Goal: Task Accomplishment & Management: Use online tool/utility

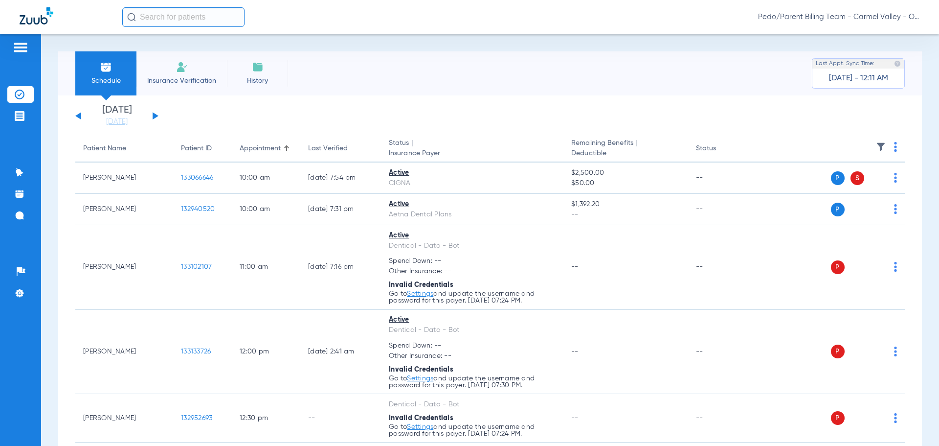
click at [840, 16] on span "Pedo/Parent Billing Team - Carmel Valley - Ortho | The Super Dentists" at bounding box center [838, 17] width 161 height 10
click at [866, 35] on span "Account Selection" at bounding box center [883, 34] width 55 height 7
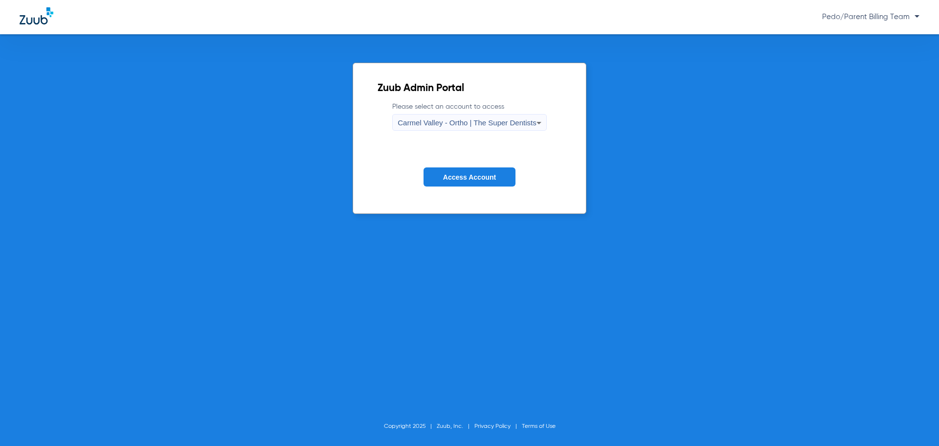
click at [489, 122] on span "Carmel Valley - Ortho | The Super Dentists" at bounding box center [467, 122] width 138 height 8
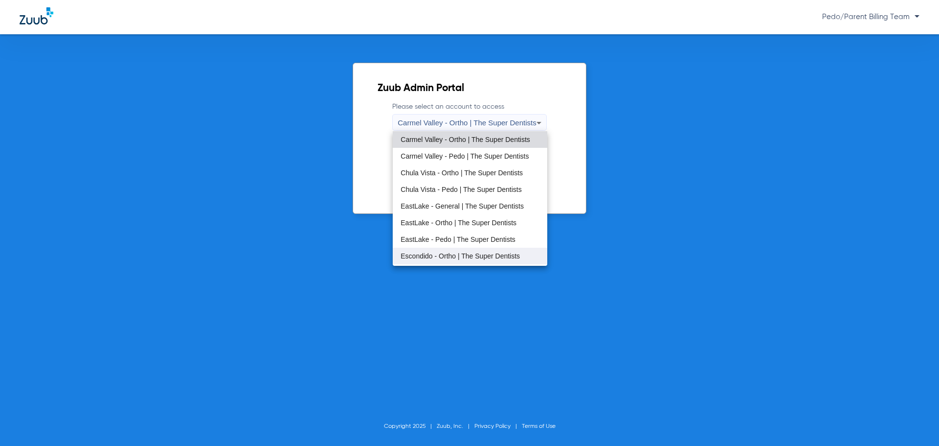
click at [441, 254] on span "Escondido - Ortho | The Super Dentists" at bounding box center [460, 255] width 119 height 7
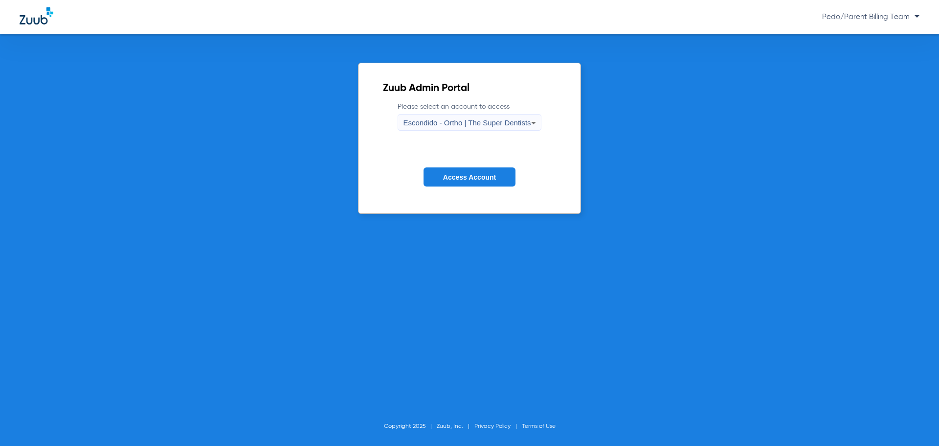
click at [445, 178] on span "Access Account" at bounding box center [469, 177] width 53 height 8
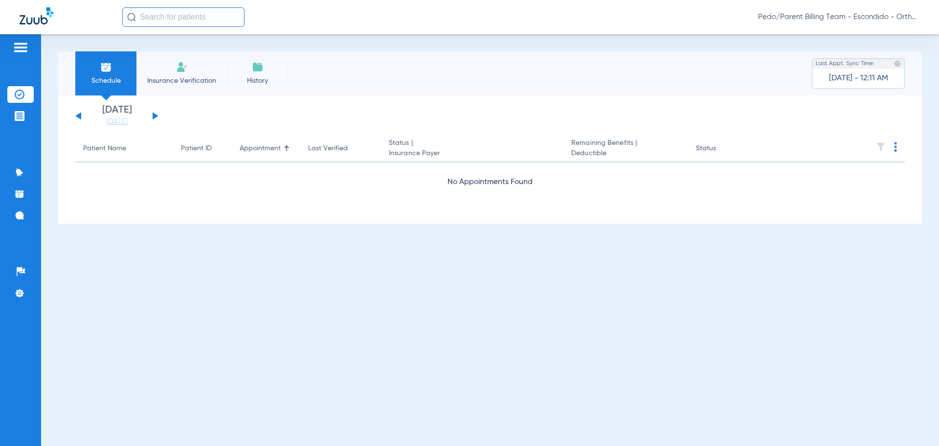
click at [156, 115] on div "[DATE] [DATE] [DATE] [DATE] [DATE] [DATE] [DATE] [DATE] [DATE] [DATE] [DATE] [D…" at bounding box center [116, 116] width 83 height 22
click at [155, 115] on button at bounding box center [156, 115] width 6 height 7
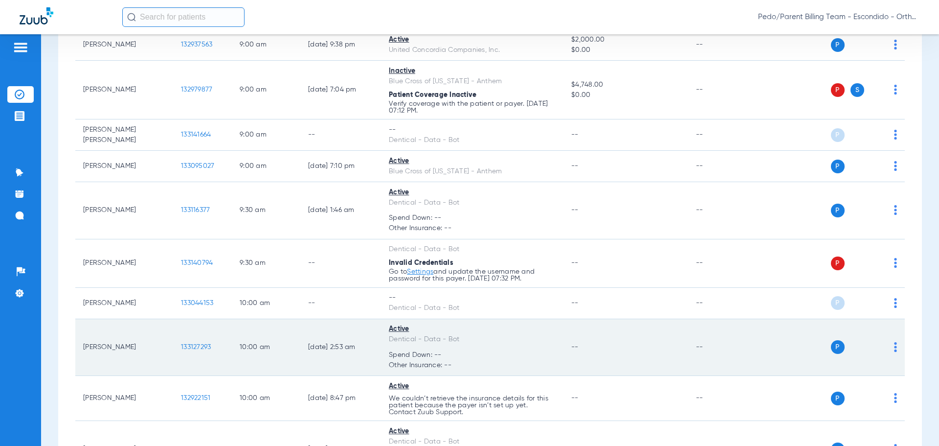
scroll to position [98, 0]
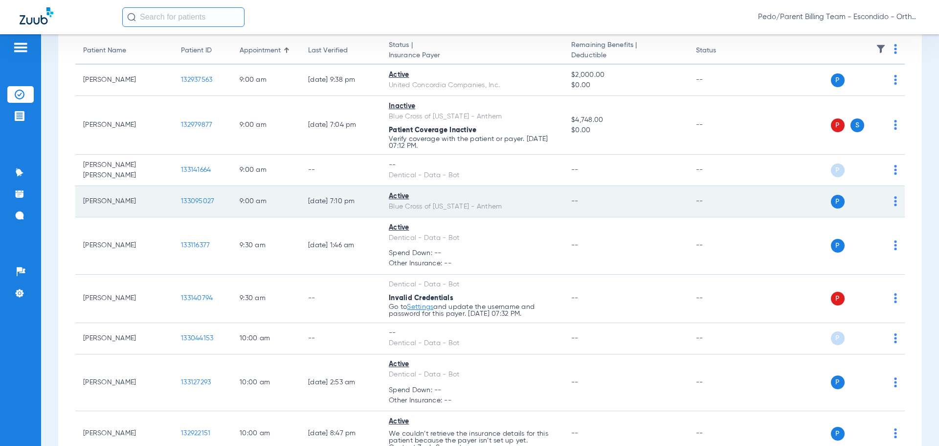
click at [892, 195] on td "P S" at bounding box center [829, 201] width 151 height 31
click at [886, 200] on div "P S" at bounding box center [825, 202] width 143 height 14
click at [894, 201] on img at bounding box center [895, 201] width 3 height 10
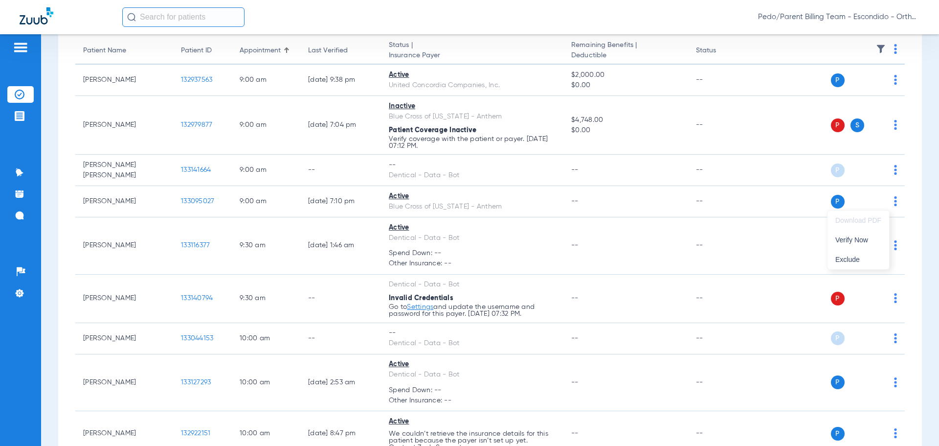
click at [890, 201] on div at bounding box center [469, 223] width 939 height 446
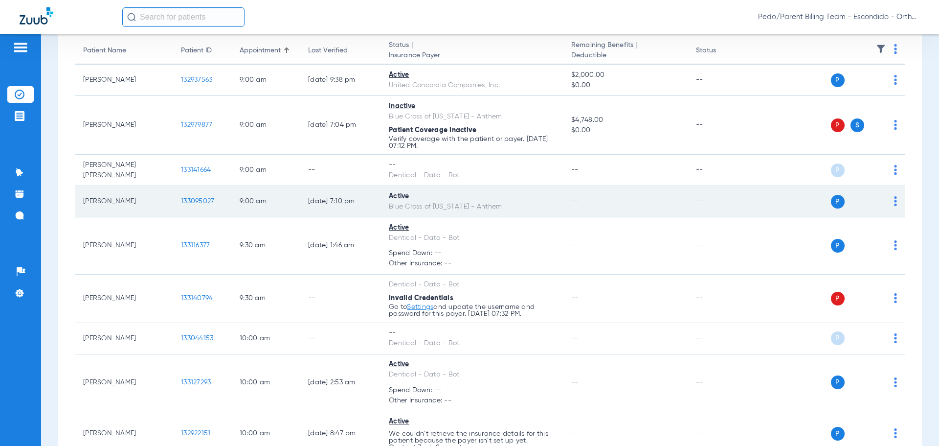
click at [888, 201] on div "P S" at bounding box center [825, 202] width 143 height 14
click at [894, 201] on img at bounding box center [895, 201] width 3 height 10
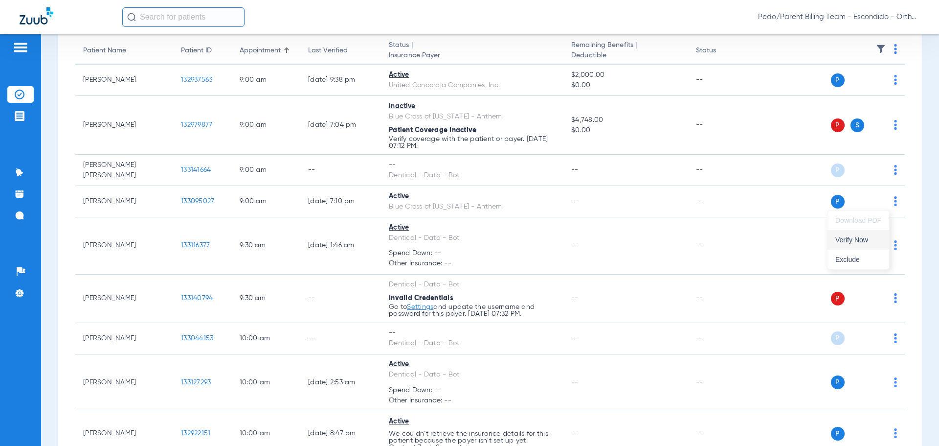
click at [849, 244] on button "Verify Now" at bounding box center [859, 240] width 62 height 20
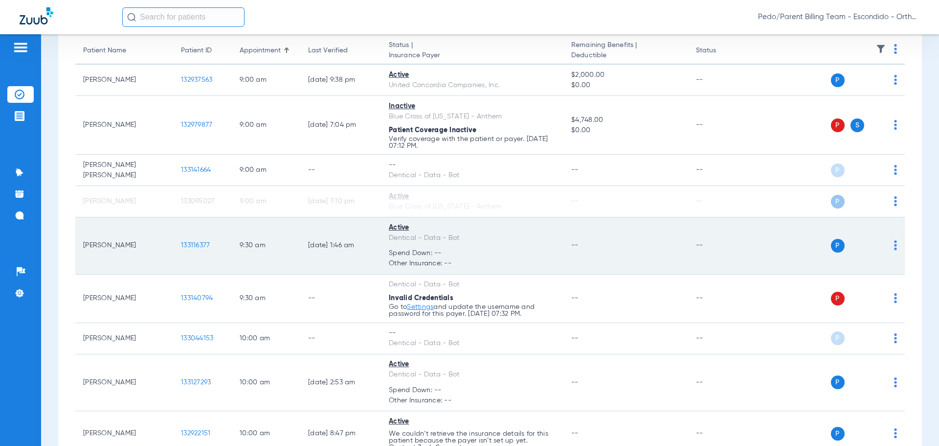
click at [885, 247] on div "P S" at bounding box center [825, 246] width 143 height 14
click at [888, 245] on div "P S" at bounding box center [825, 246] width 143 height 14
click at [894, 243] on img at bounding box center [895, 245] width 3 height 10
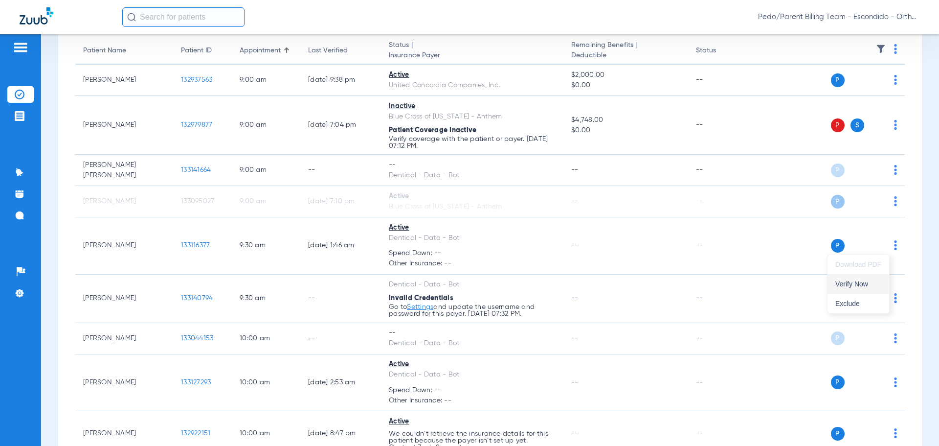
click at [855, 284] on span "Verify Now" at bounding box center [859, 283] width 46 height 7
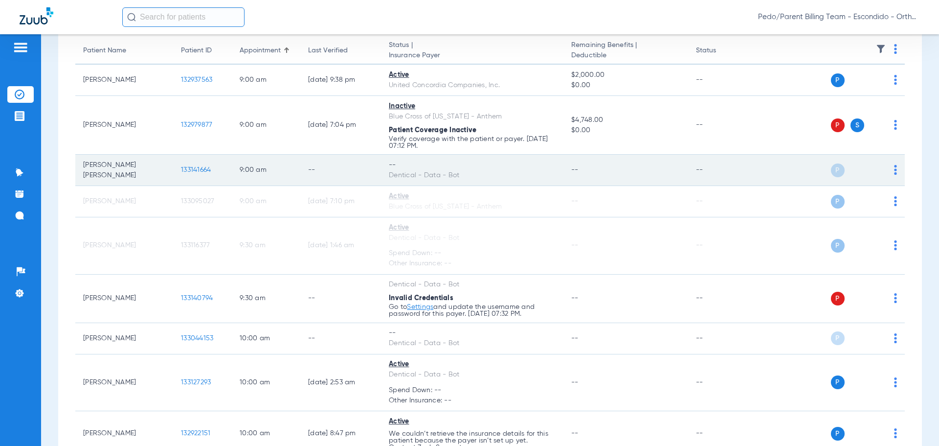
click at [886, 173] on div "P S" at bounding box center [825, 170] width 143 height 14
click at [894, 168] on img at bounding box center [895, 170] width 3 height 10
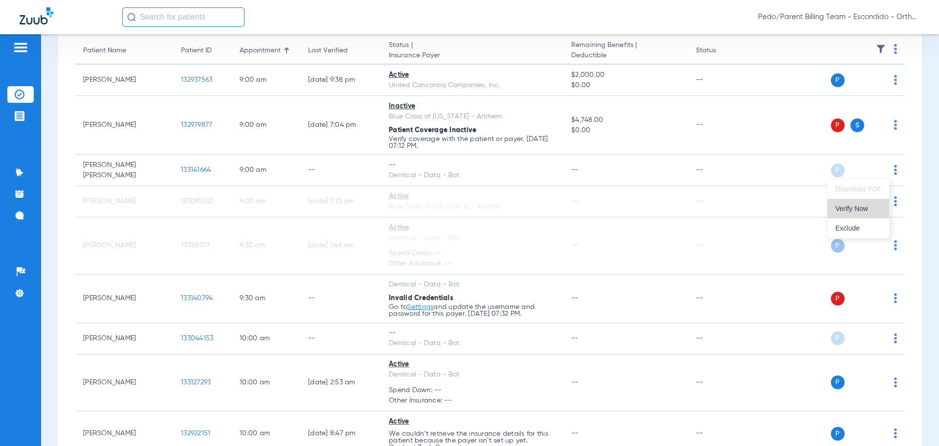
click at [861, 210] on span "Verify Now" at bounding box center [859, 208] width 46 height 7
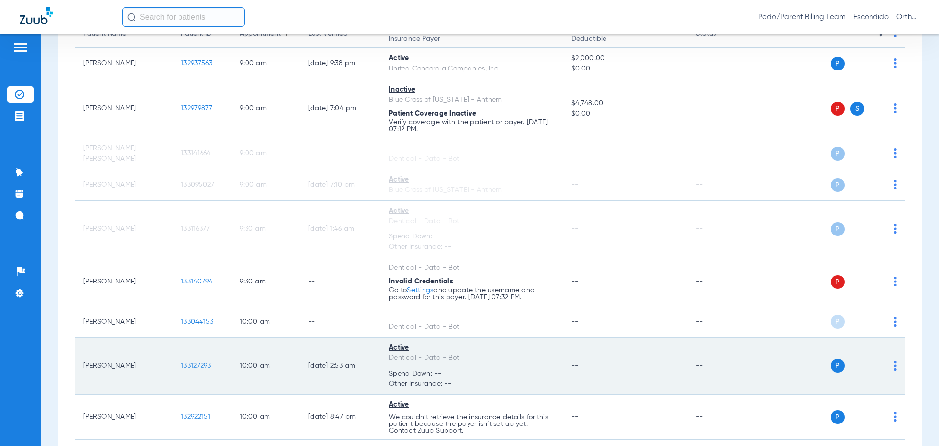
scroll to position [245, 0]
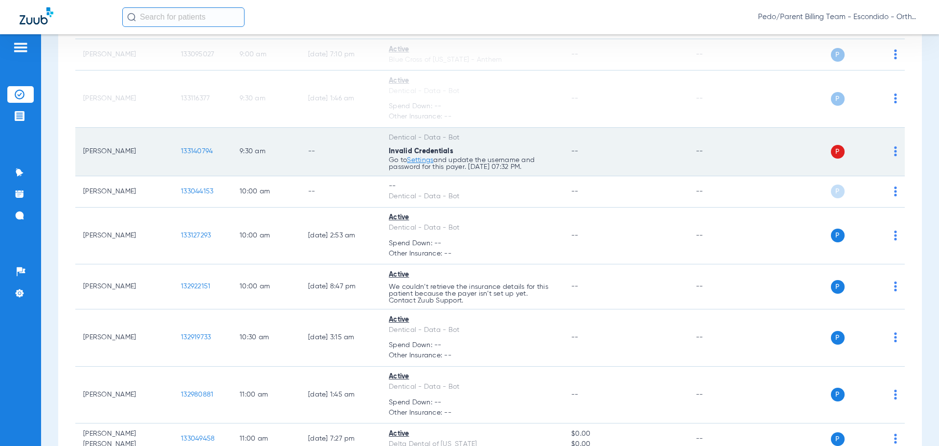
click at [890, 147] on td "P S" at bounding box center [829, 152] width 151 height 48
click at [894, 148] on img at bounding box center [895, 151] width 3 height 10
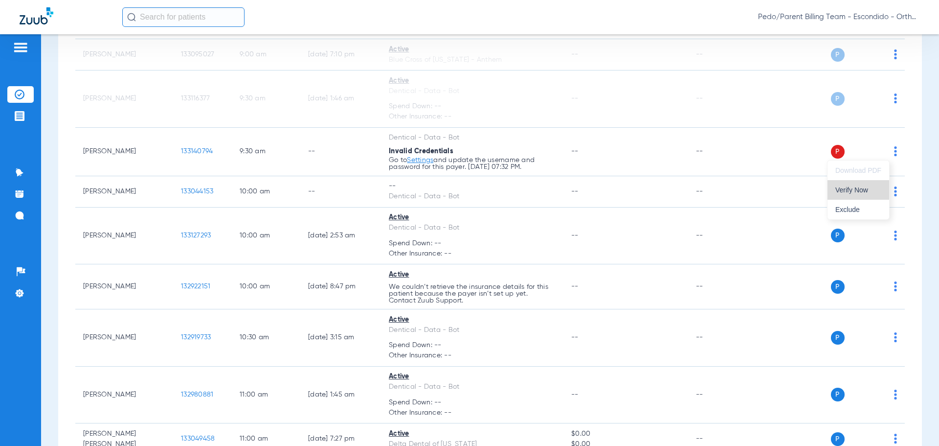
click at [844, 188] on span "Verify Now" at bounding box center [859, 189] width 46 height 7
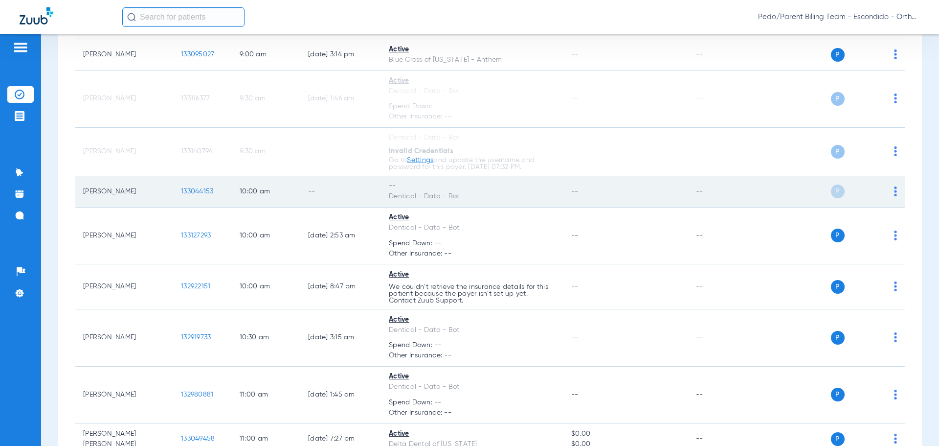
click at [890, 188] on td "P S" at bounding box center [829, 191] width 151 height 31
click at [894, 189] on img at bounding box center [895, 191] width 3 height 10
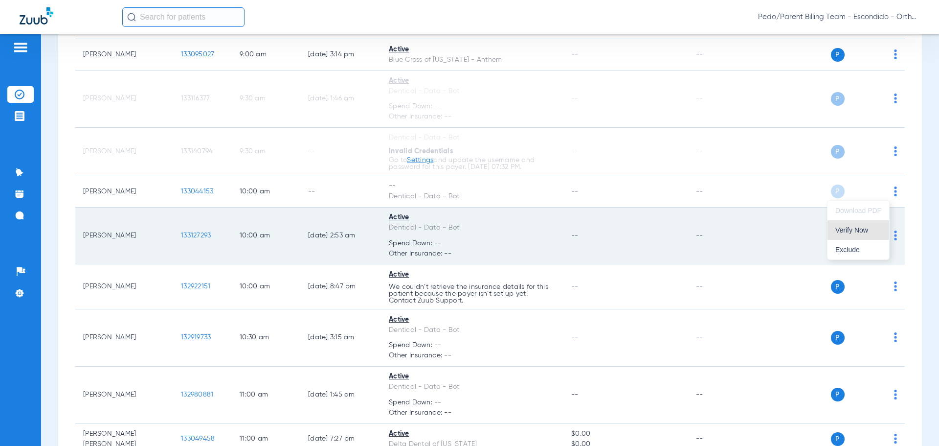
drag, startPoint x: 867, startPoint y: 229, endPoint x: 840, endPoint y: 226, distance: 27.1
click at [866, 229] on span "Verify Now" at bounding box center [859, 230] width 46 height 7
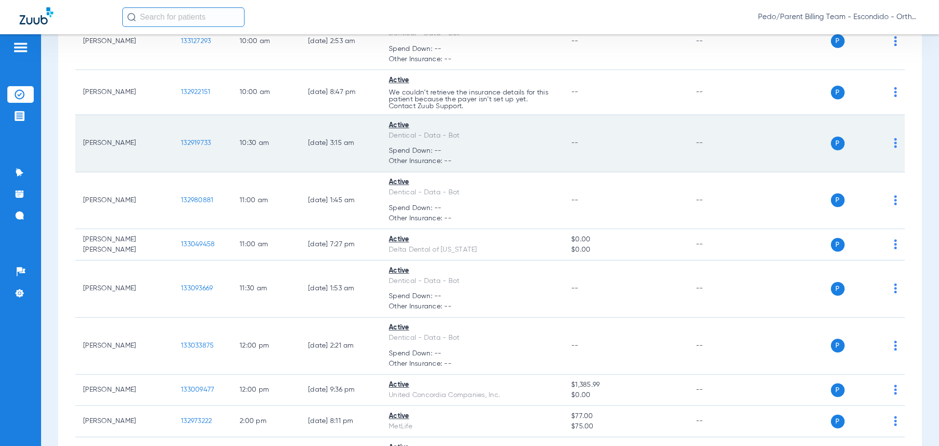
scroll to position [440, 0]
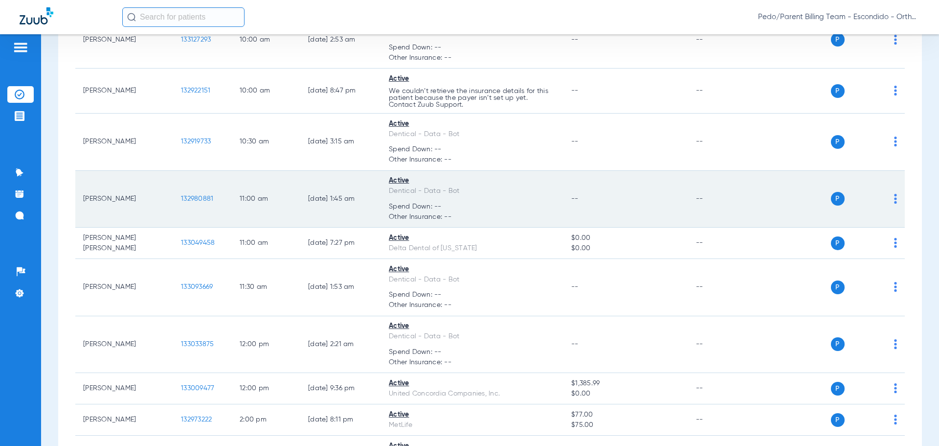
click at [894, 198] on img at bounding box center [895, 199] width 3 height 10
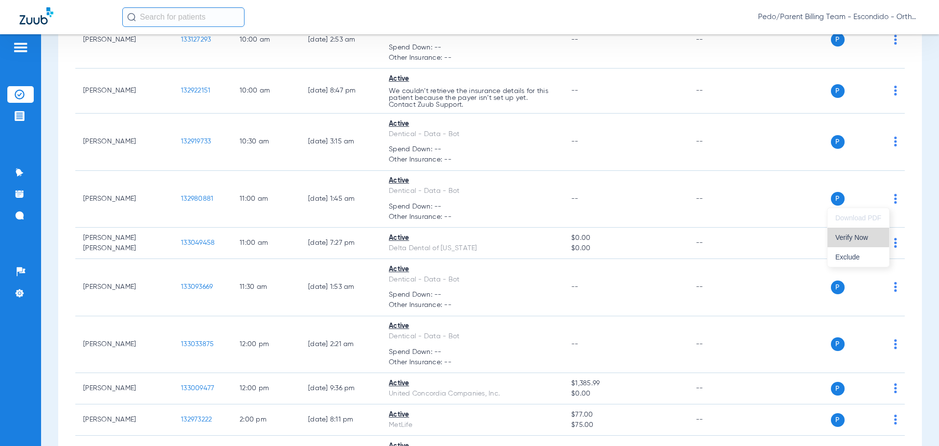
click at [857, 235] on span "Verify Now" at bounding box center [859, 237] width 46 height 7
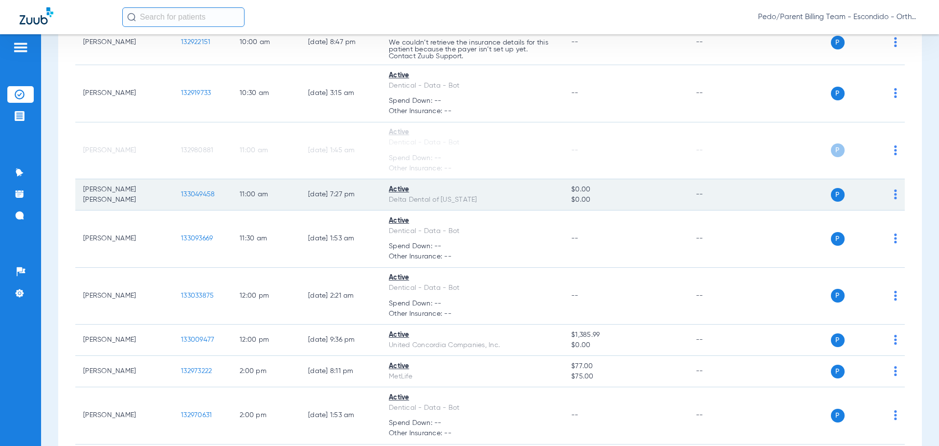
scroll to position [489, 0]
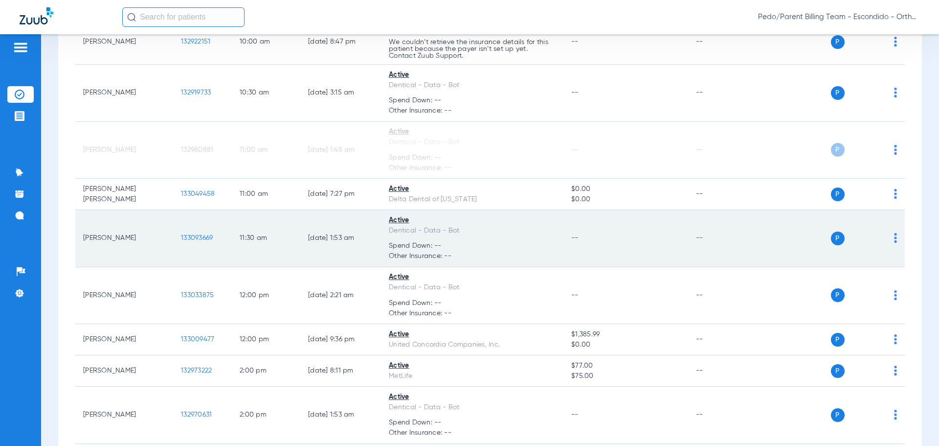
click at [894, 235] on img at bounding box center [895, 238] width 3 height 10
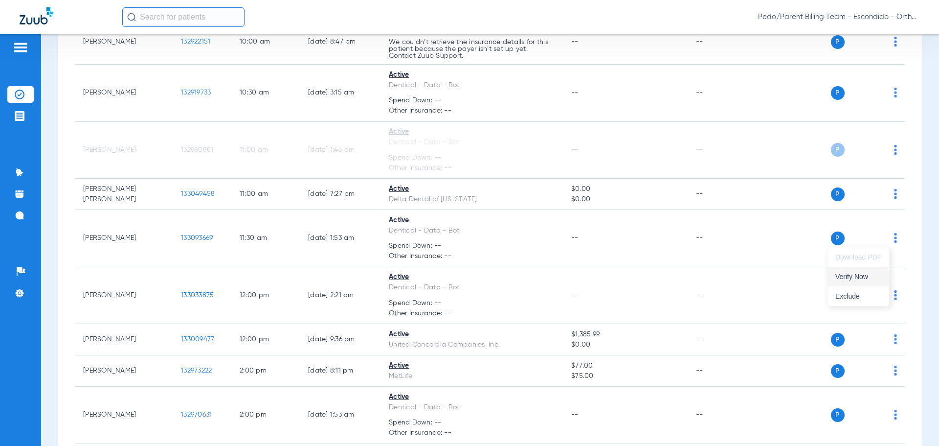
click at [847, 273] on span "Verify Now" at bounding box center [859, 276] width 46 height 7
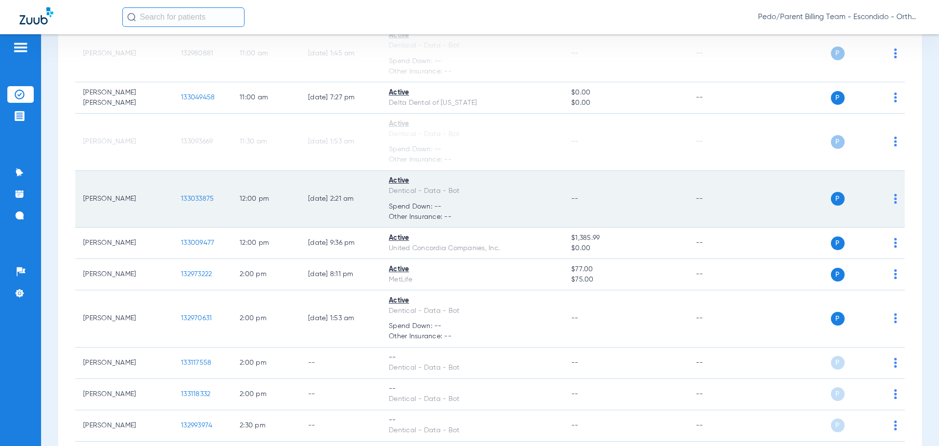
scroll to position [587, 0]
click at [894, 197] on img at bounding box center [895, 197] width 3 height 10
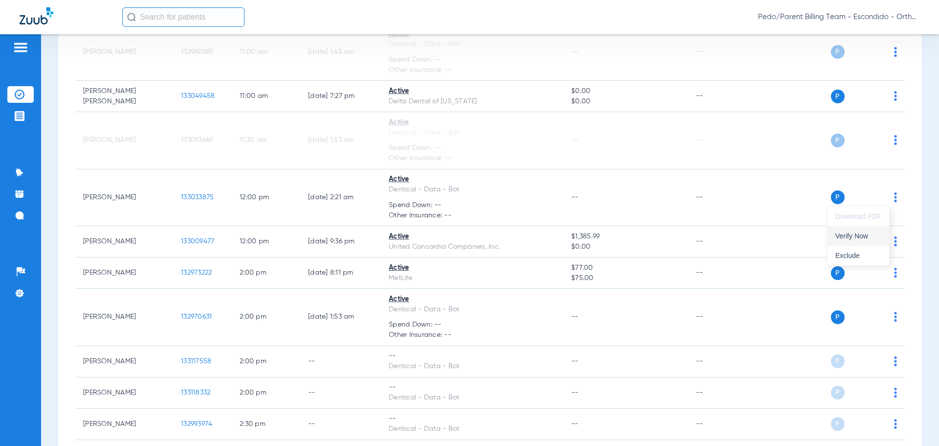
click at [849, 230] on button "Verify Now" at bounding box center [859, 236] width 62 height 20
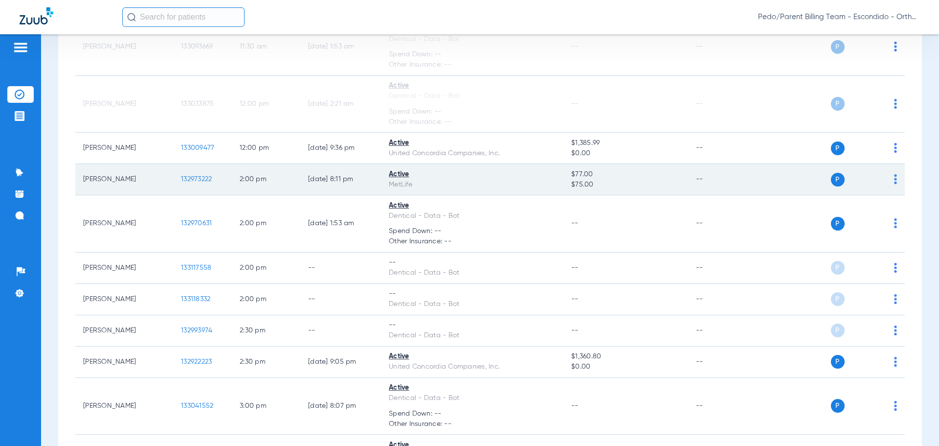
scroll to position [685, 0]
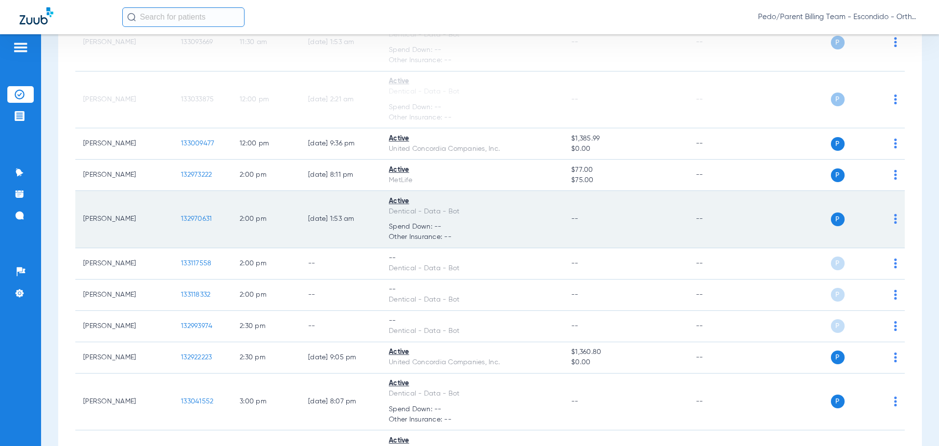
click at [894, 215] on img at bounding box center [895, 219] width 3 height 10
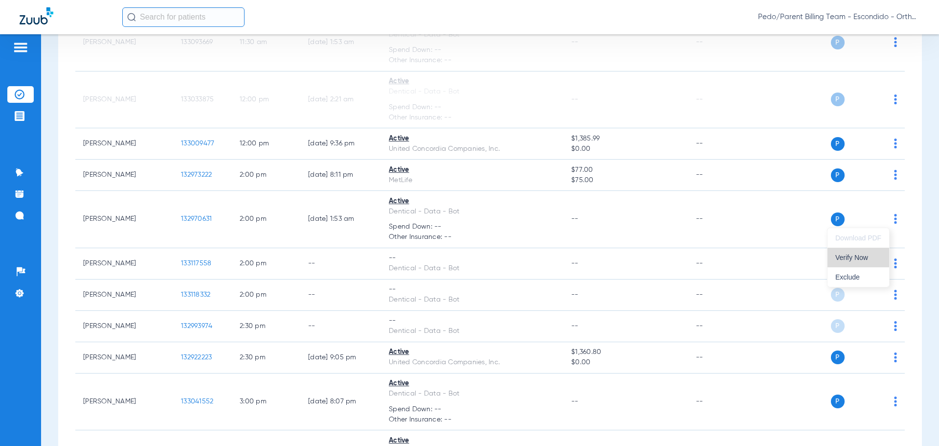
click at [850, 255] on span "Verify Now" at bounding box center [859, 257] width 46 height 7
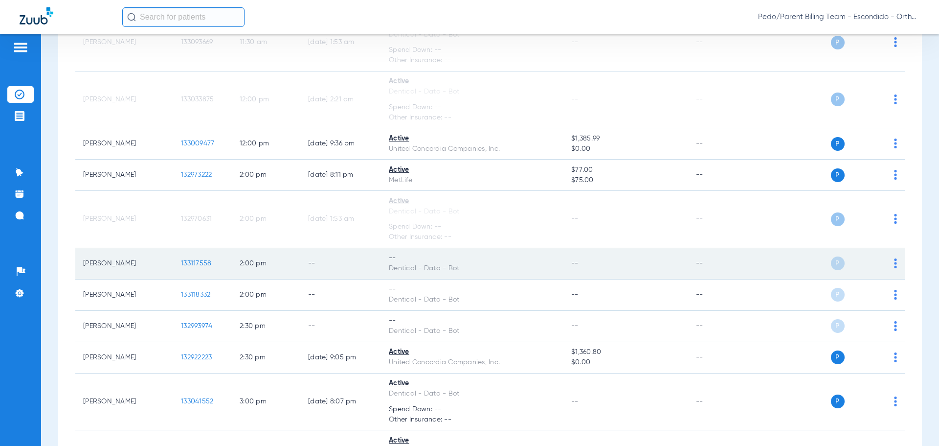
click at [894, 258] on img at bounding box center [895, 263] width 3 height 10
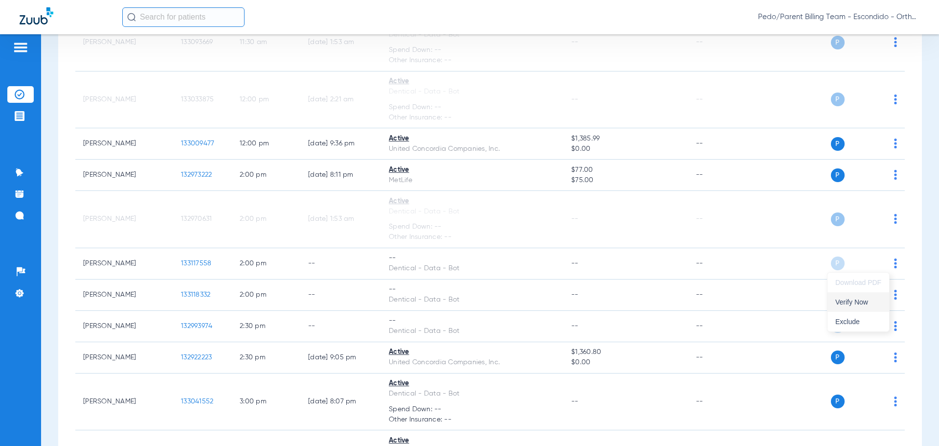
click at [845, 297] on button "Verify Now" at bounding box center [859, 302] width 62 height 20
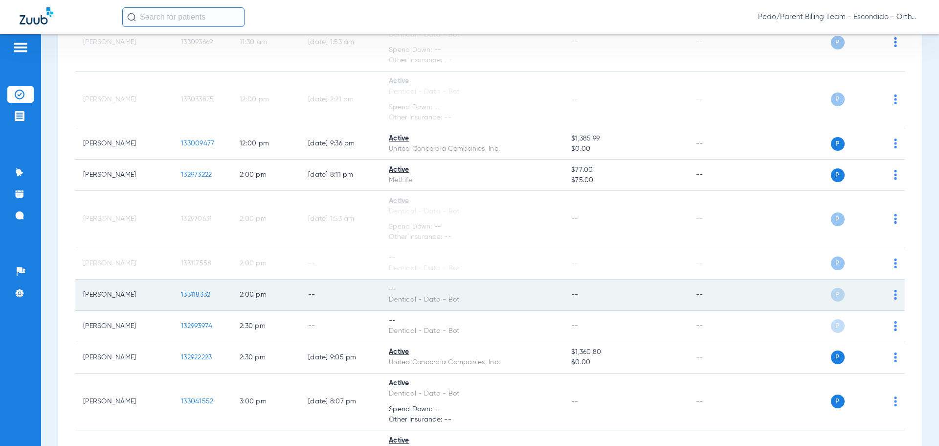
click at [894, 297] on img at bounding box center [895, 295] width 3 height 10
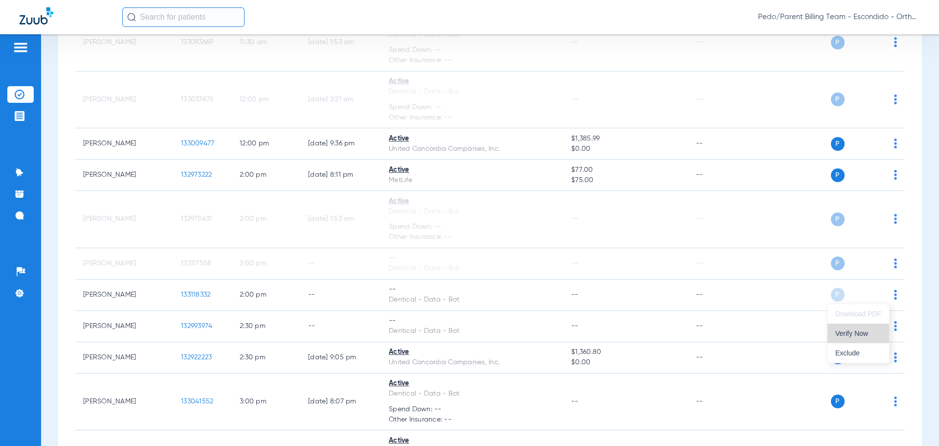
click at [853, 330] on span "Verify Now" at bounding box center [859, 333] width 46 height 7
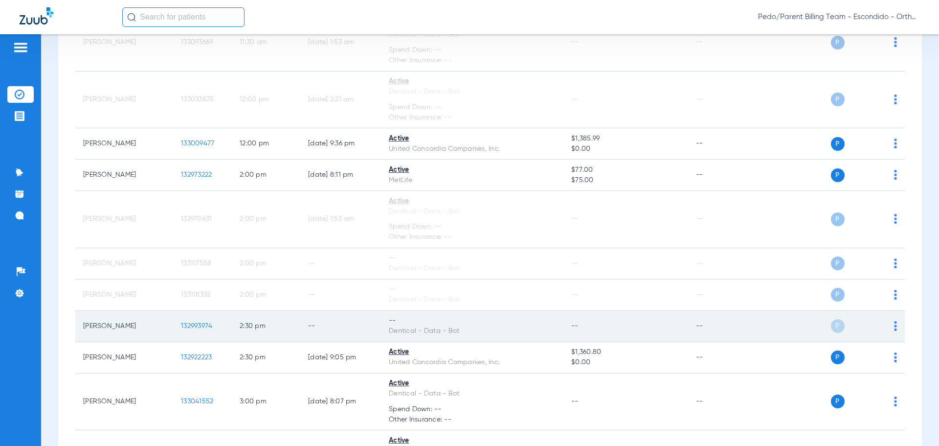
click at [894, 325] on img at bounding box center [895, 326] width 3 height 10
drag, startPoint x: 843, startPoint y: 361, endPoint x: 747, endPoint y: 325, distance: 102.2
click at [842, 361] on span "Verify Now" at bounding box center [859, 364] width 46 height 7
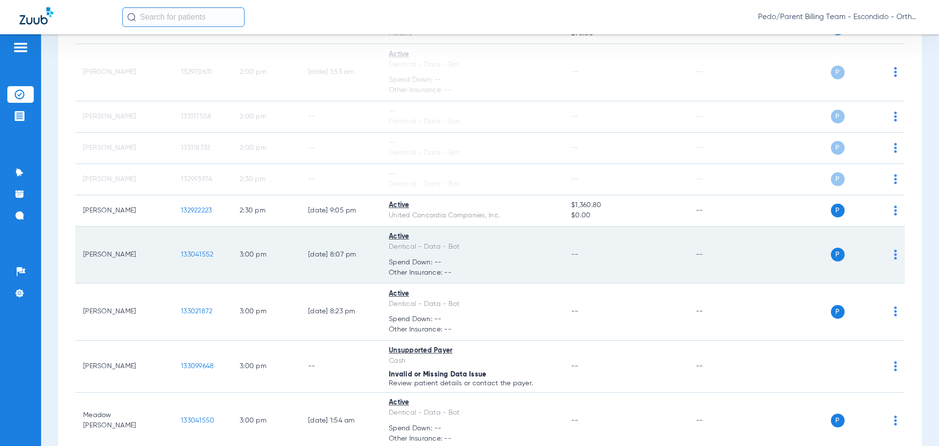
scroll to position [881, 0]
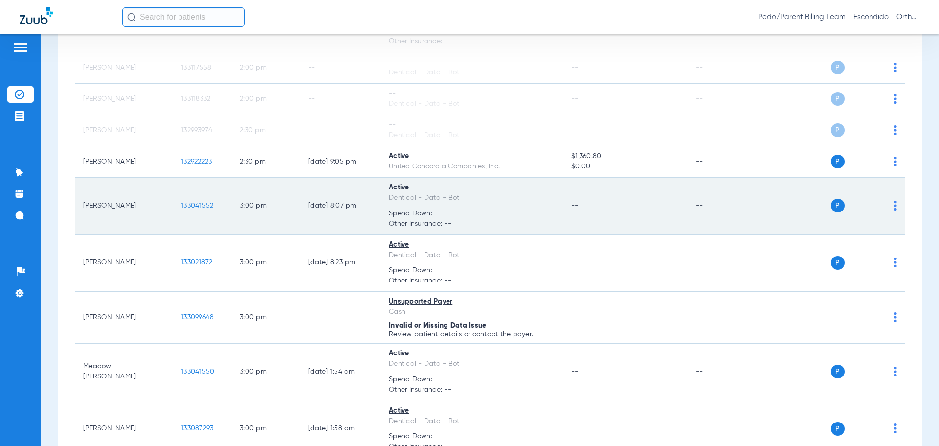
click at [894, 205] on img at bounding box center [895, 206] width 3 height 10
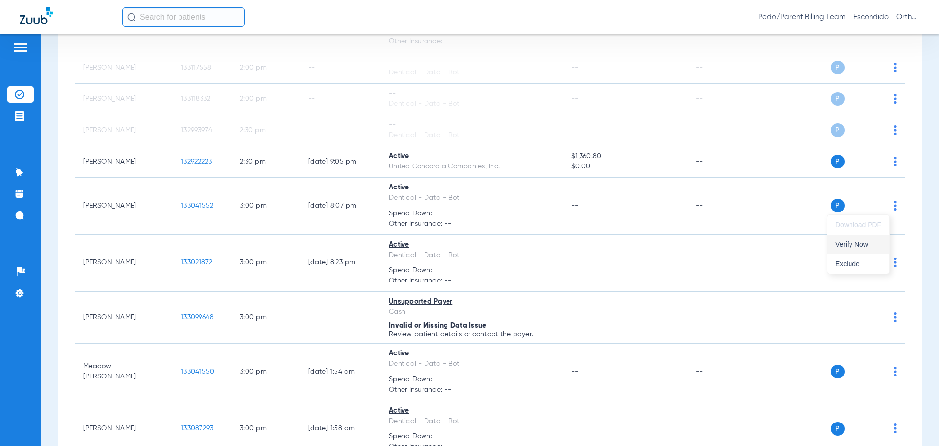
click at [861, 241] on span "Verify Now" at bounding box center [859, 244] width 46 height 7
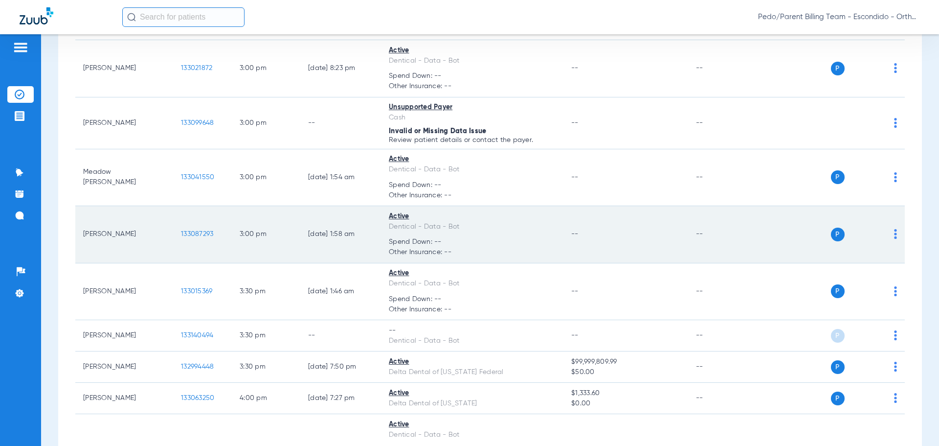
scroll to position [1076, 0]
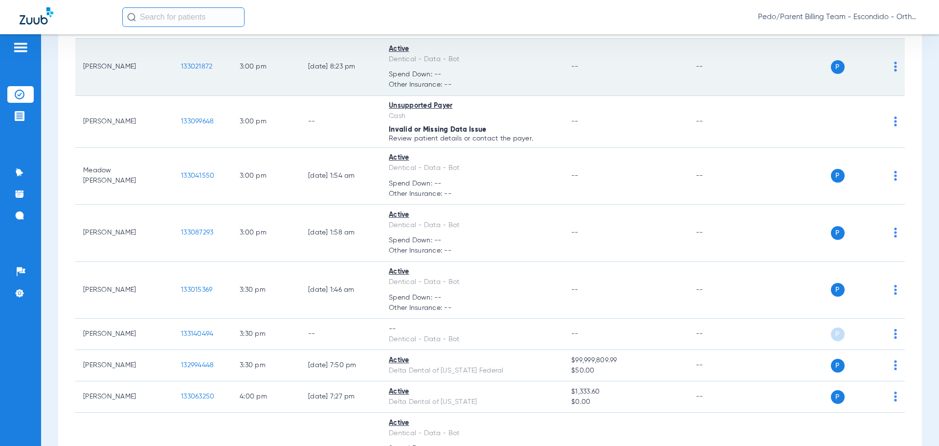
click at [894, 71] on img at bounding box center [895, 67] width 3 height 10
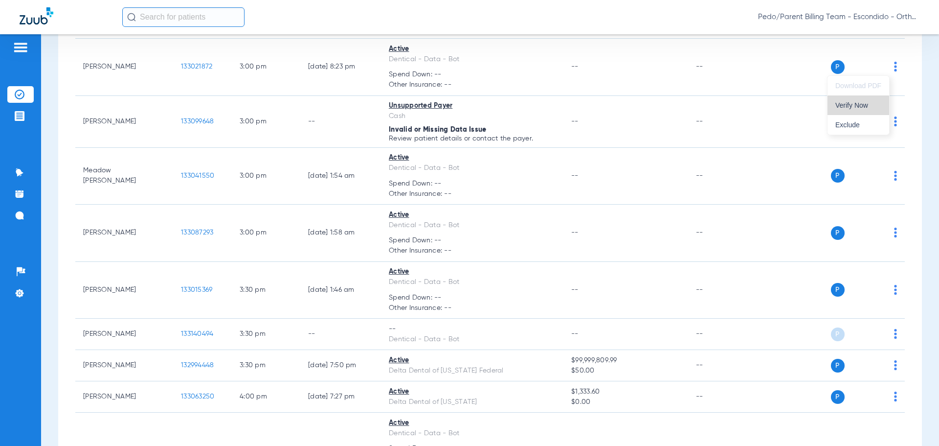
click at [849, 109] on span "Verify Now" at bounding box center [859, 105] width 46 height 7
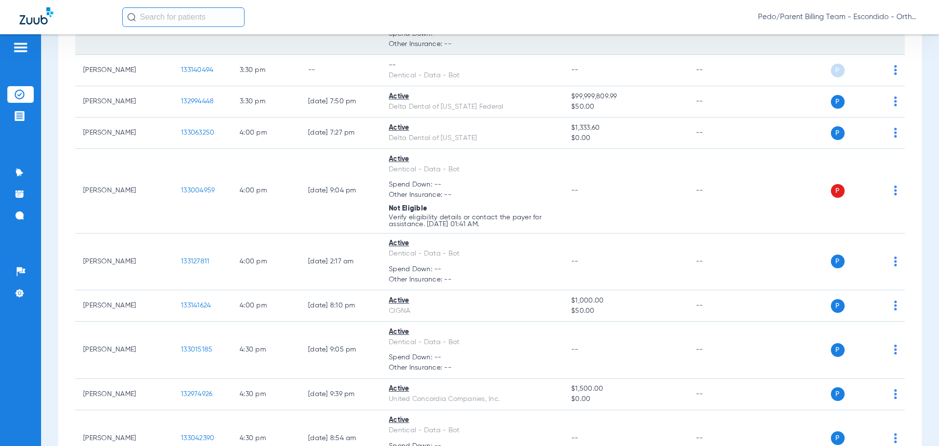
scroll to position [1370, 0]
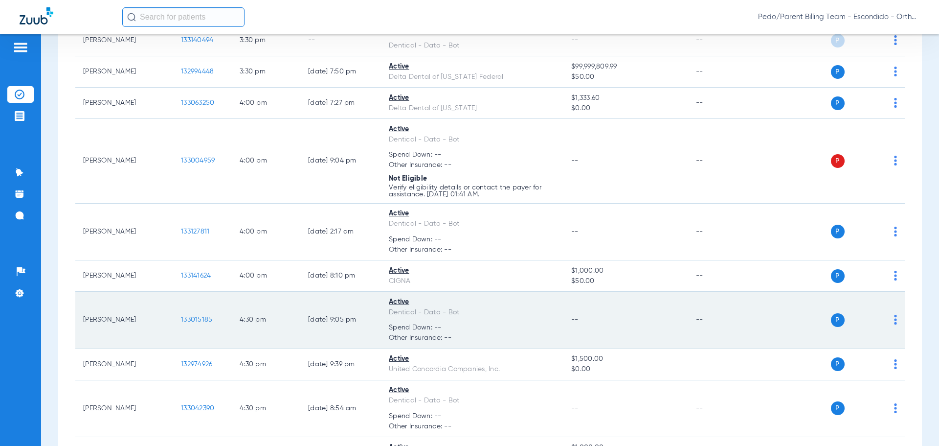
click at [894, 320] on img at bounding box center [895, 320] width 3 height 10
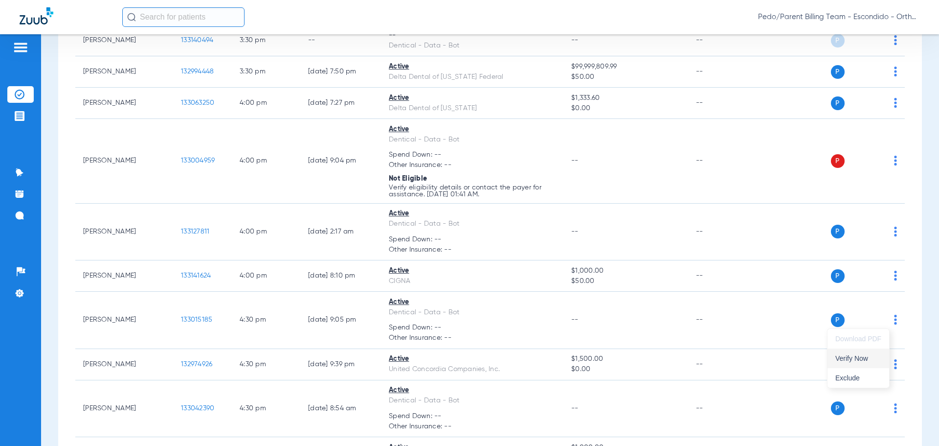
click at [859, 358] on span "Verify Now" at bounding box center [859, 358] width 46 height 7
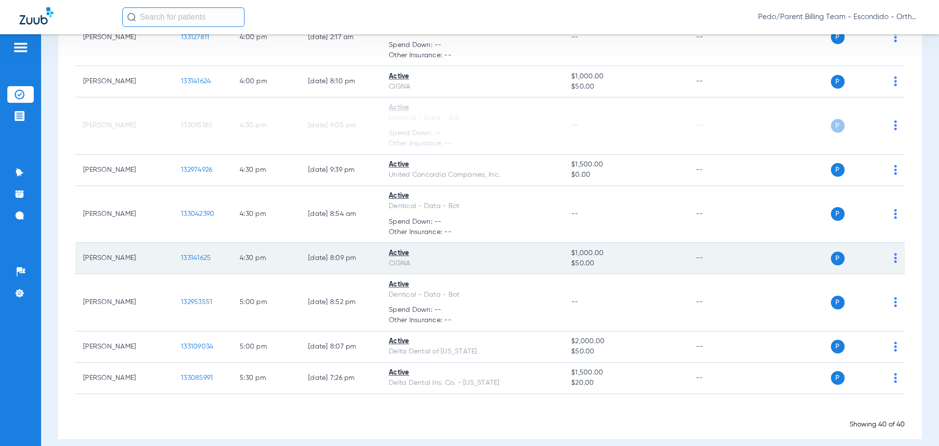
scroll to position [1566, 0]
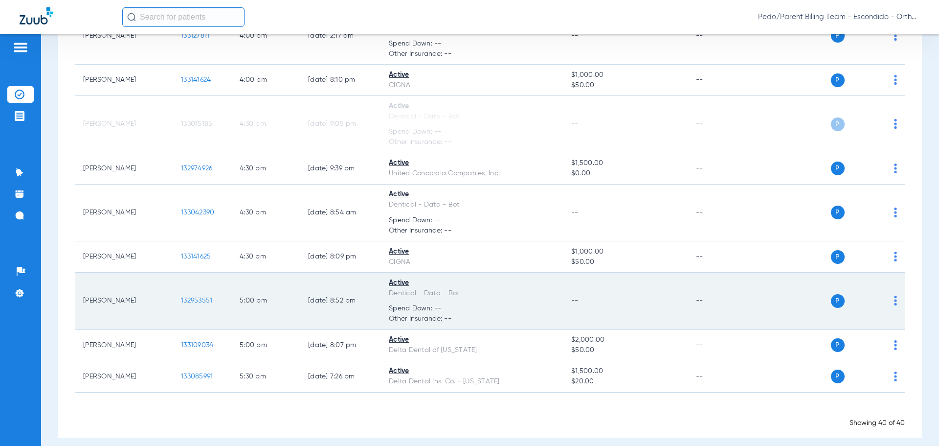
click at [886, 300] on div "P S" at bounding box center [825, 301] width 143 height 14
click at [887, 300] on div "P S" at bounding box center [825, 301] width 143 height 14
click at [894, 300] on img at bounding box center [895, 301] width 3 height 10
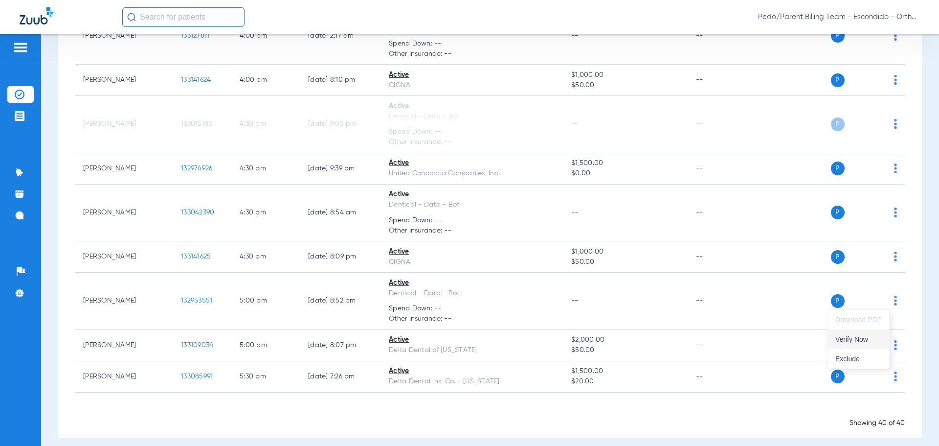
click at [848, 338] on span "Verify Now" at bounding box center [859, 339] width 46 height 7
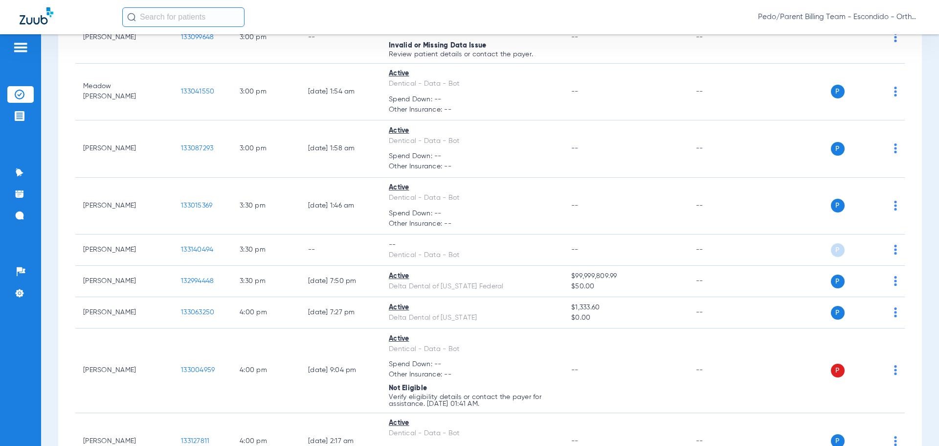
scroll to position [1298, 0]
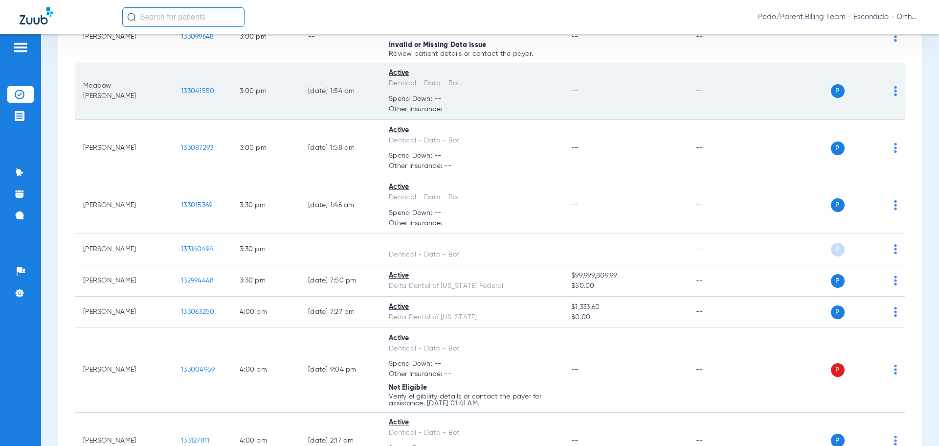
click at [894, 90] on img at bounding box center [895, 91] width 3 height 10
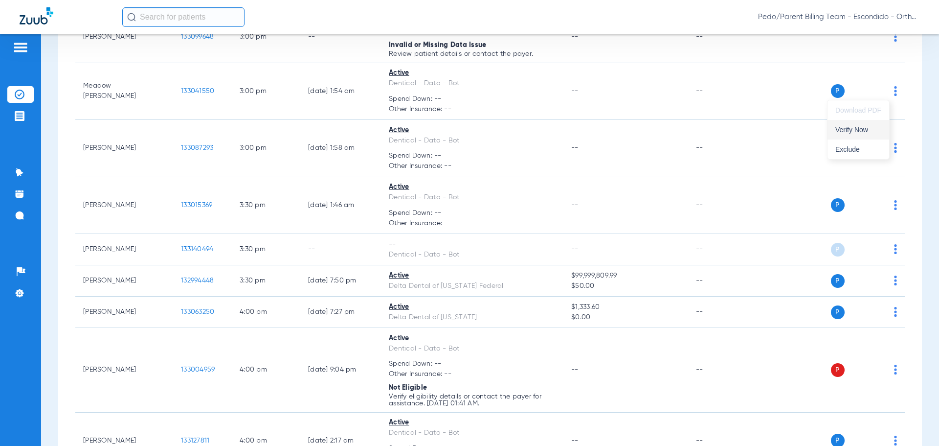
click at [847, 129] on span "Verify Now" at bounding box center [859, 129] width 46 height 7
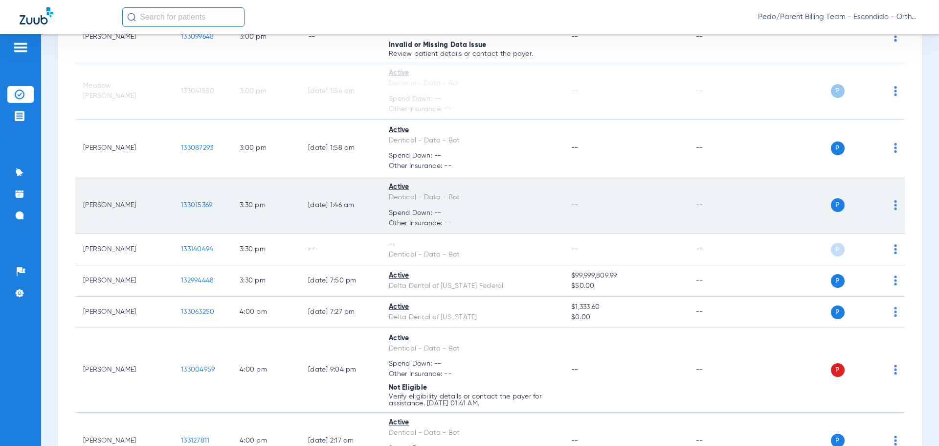
click at [894, 204] on img at bounding box center [895, 205] width 3 height 10
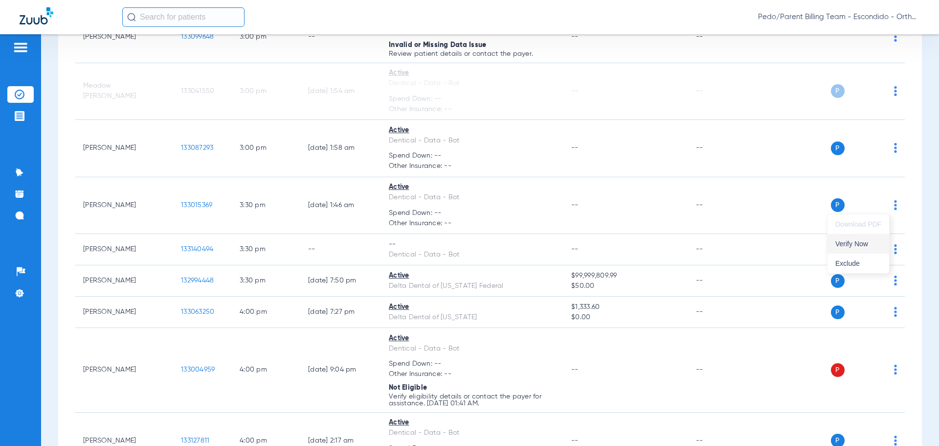
click at [849, 245] on span "Verify Now" at bounding box center [859, 243] width 46 height 7
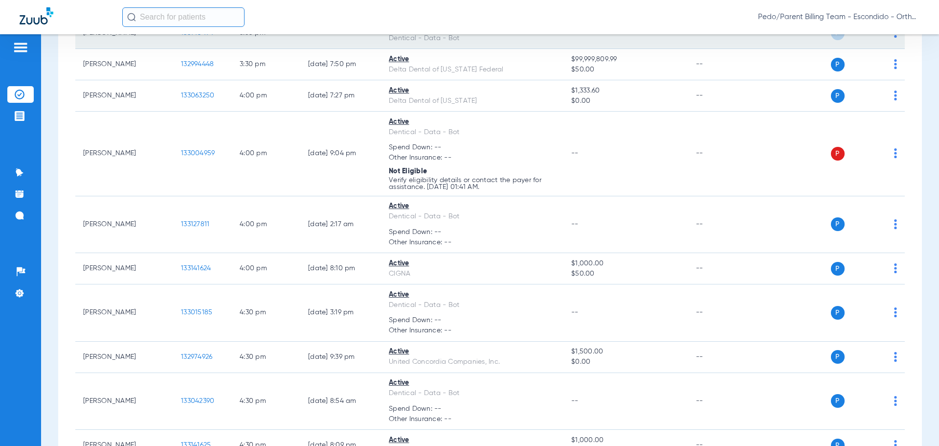
scroll to position [1543, 0]
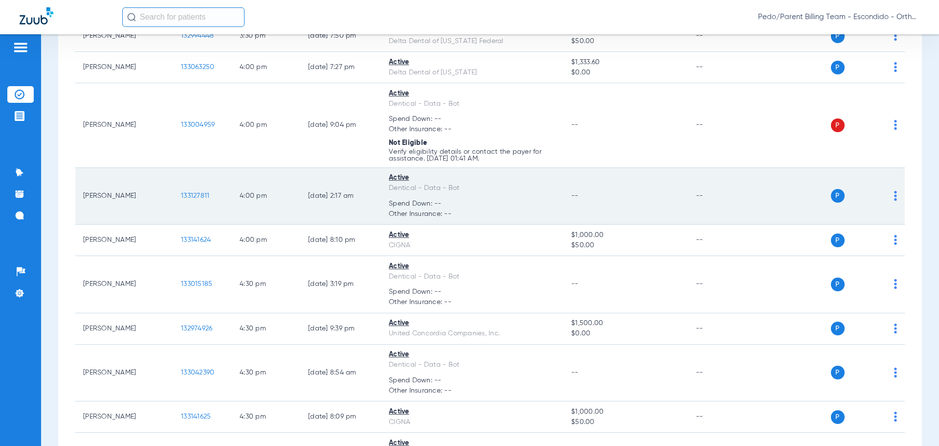
click at [894, 193] on img at bounding box center [895, 196] width 3 height 10
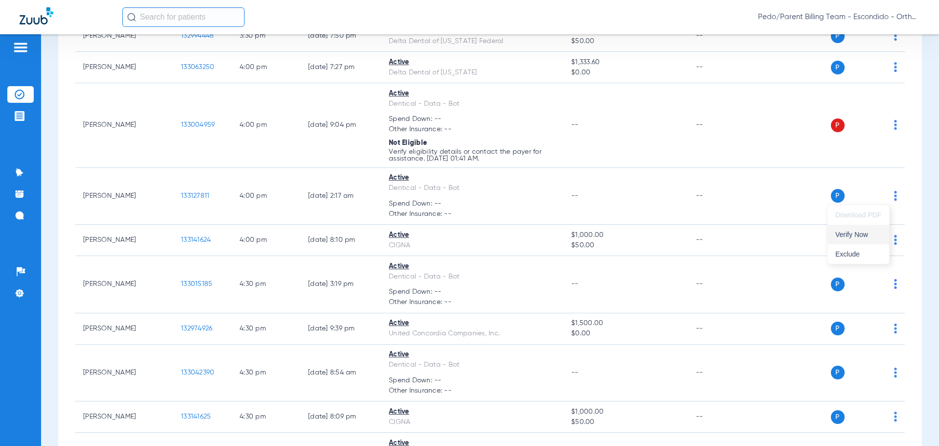
click at [847, 232] on span "Verify Now" at bounding box center [859, 234] width 46 height 7
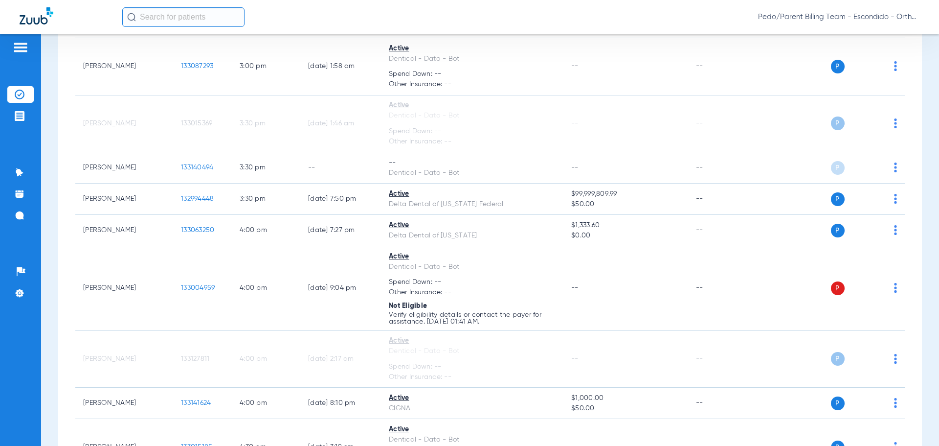
scroll to position [1369, 0]
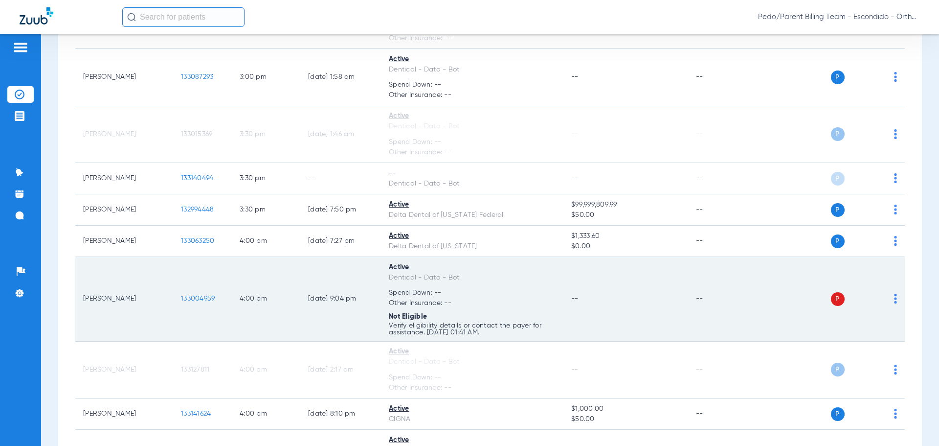
drag, startPoint x: 893, startPoint y: 297, endPoint x: 888, endPoint y: 297, distance: 5.4
click at [893, 297] on td "P S" at bounding box center [829, 299] width 151 height 85
click at [886, 297] on div "P S" at bounding box center [825, 299] width 143 height 14
click at [894, 297] on img at bounding box center [895, 299] width 3 height 10
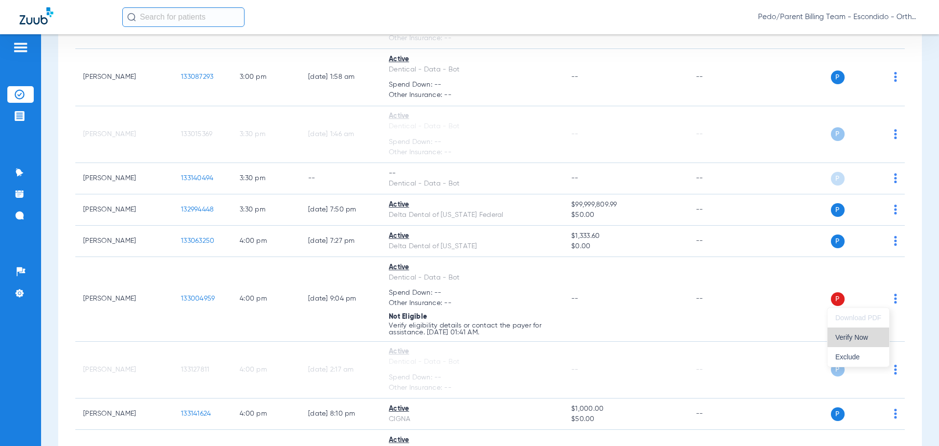
click at [853, 334] on span "Verify Now" at bounding box center [859, 337] width 46 height 7
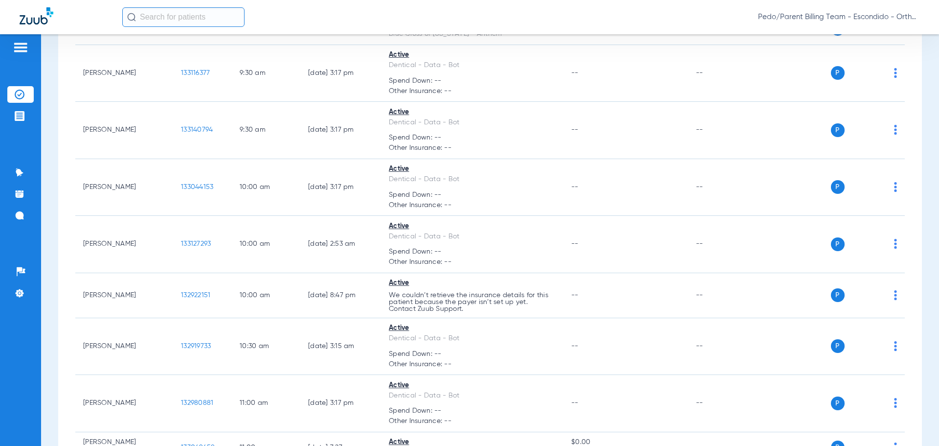
scroll to position [293, 0]
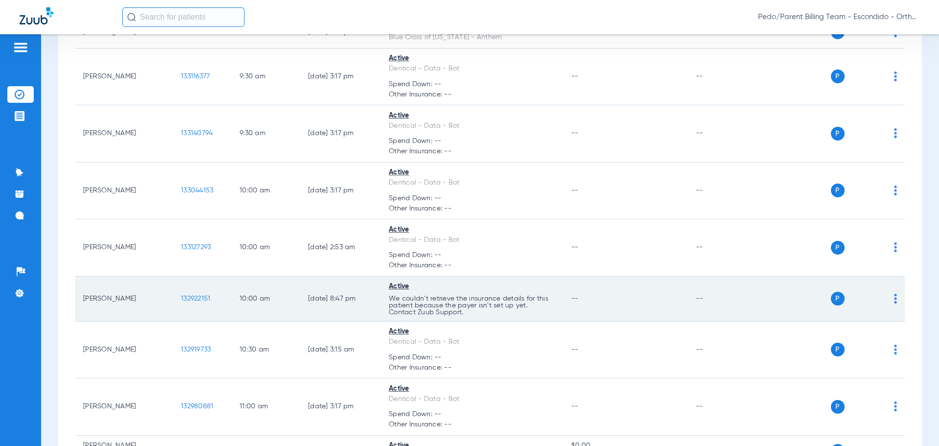
click at [207, 297] on span "132922151" at bounding box center [195, 298] width 29 height 7
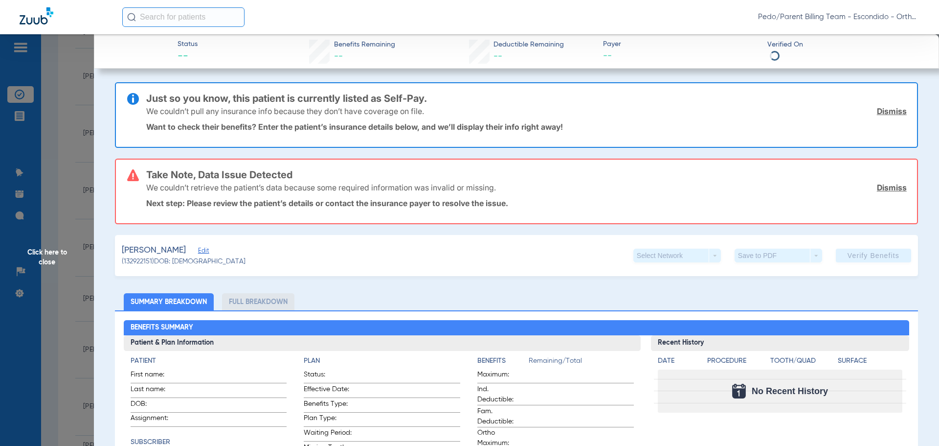
click at [79, 191] on span "Click here to close" at bounding box center [47, 257] width 94 height 446
